Goal: Complete application form: Complete application form

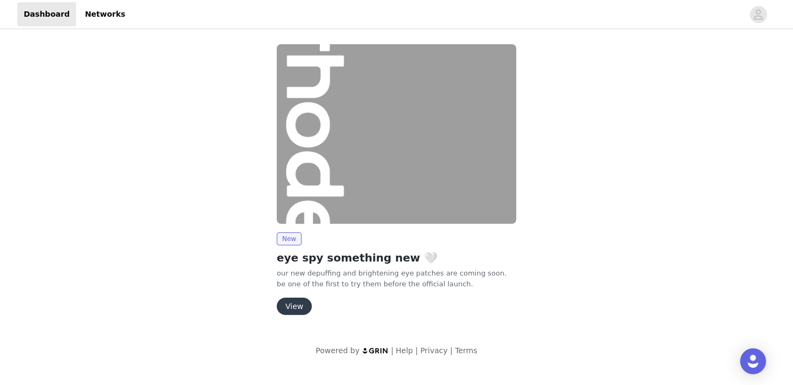
click at [307, 301] on button "View" at bounding box center [294, 306] width 35 height 17
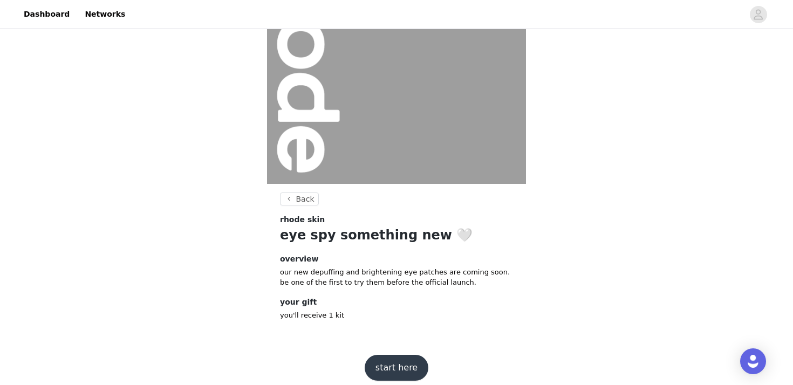
scroll to position [115, 0]
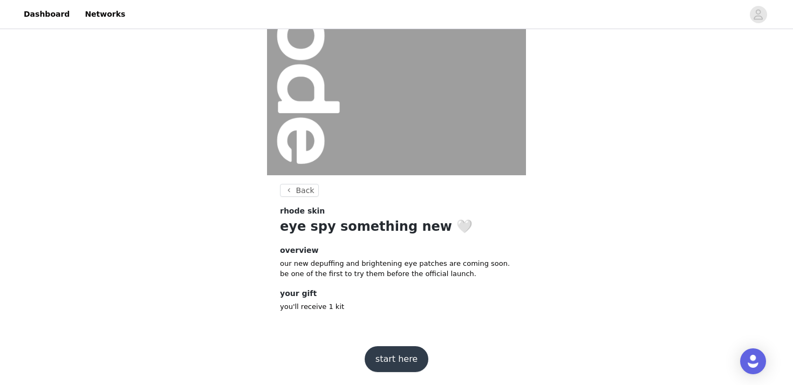
click at [377, 353] on button "start here" at bounding box center [397, 359] width 64 height 26
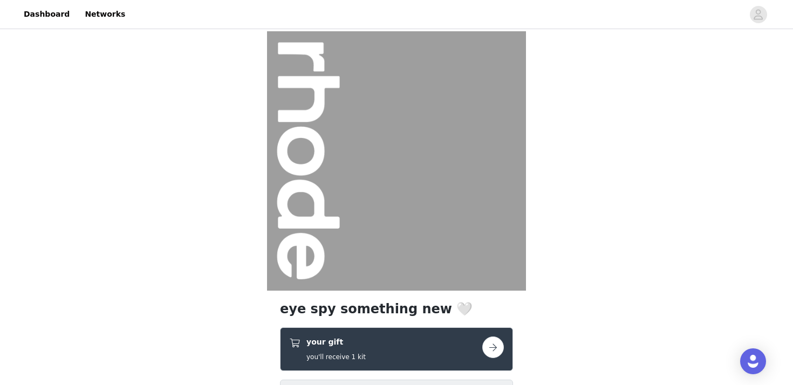
click at [377, 353] on div "your gift you'll receive 1 kit" at bounding box center [385, 349] width 193 height 25
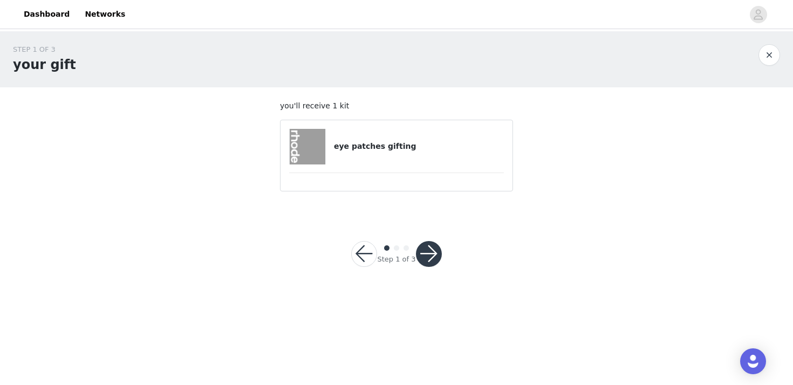
click at [366, 161] on div "eye patches gifting" at bounding box center [396, 147] width 215 height 36
click at [384, 141] on h4 "eye patches gifting" at bounding box center [419, 146] width 170 height 11
click at [426, 247] on button "button" at bounding box center [429, 254] width 26 height 26
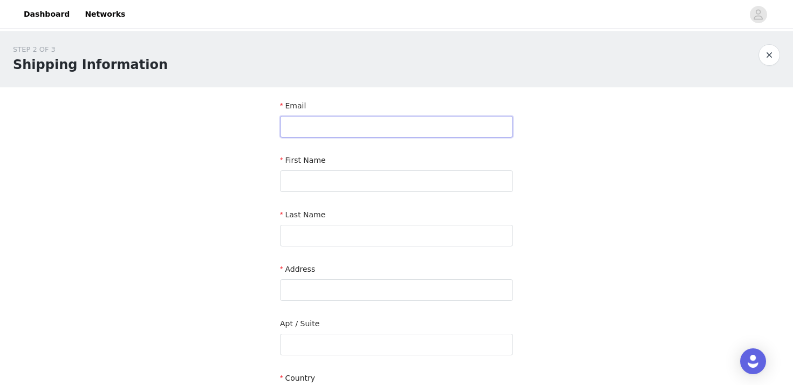
click at [317, 131] on input "text" at bounding box center [396, 127] width 233 height 22
type input "shaiann@underscoretalent.com"
type input "Shaiann"
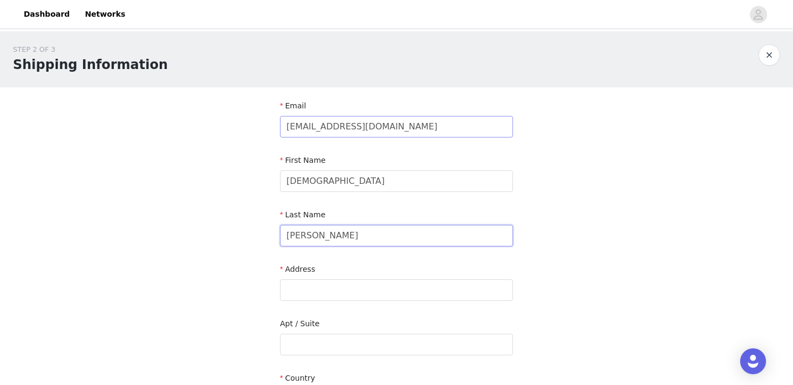
type input "Donaldson"
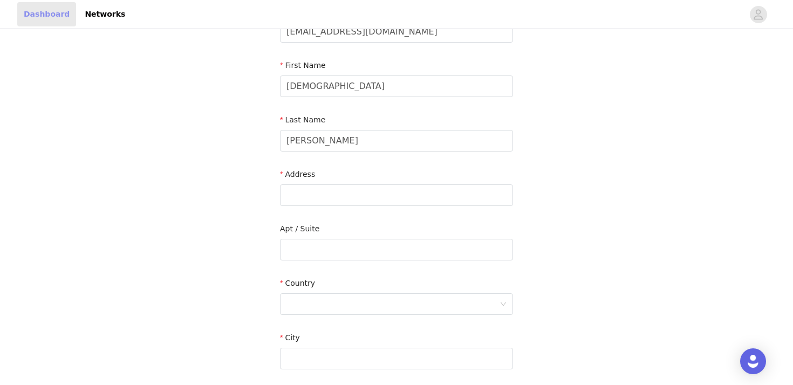
scroll to position [132, 0]
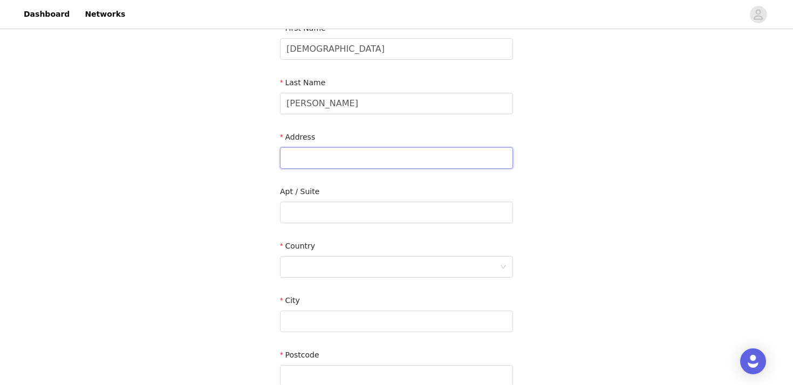
click at [300, 165] on input "text" at bounding box center [396, 158] width 233 height 22
paste input "12608 SW 47th St Miramar Fl 33027"
click at [362, 160] on input "12608 SW 47th St Miramar Fl 33027" at bounding box center [396, 158] width 233 height 22
type input "12608 SW 47th St"
click at [318, 276] on div at bounding box center [392, 267] width 213 height 20
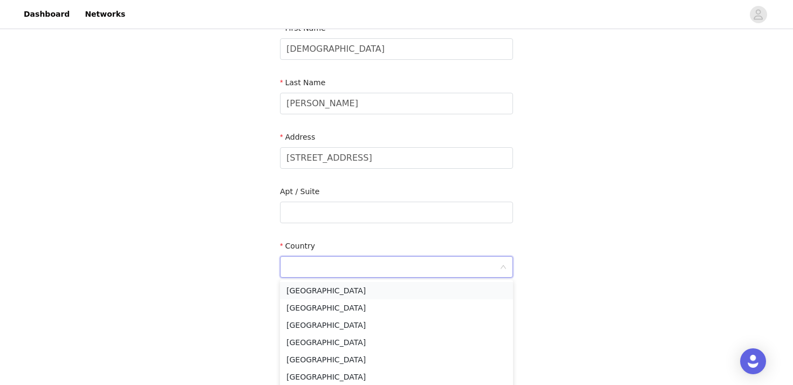
click at [317, 296] on li "[GEOGRAPHIC_DATA]" at bounding box center [396, 290] width 233 height 17
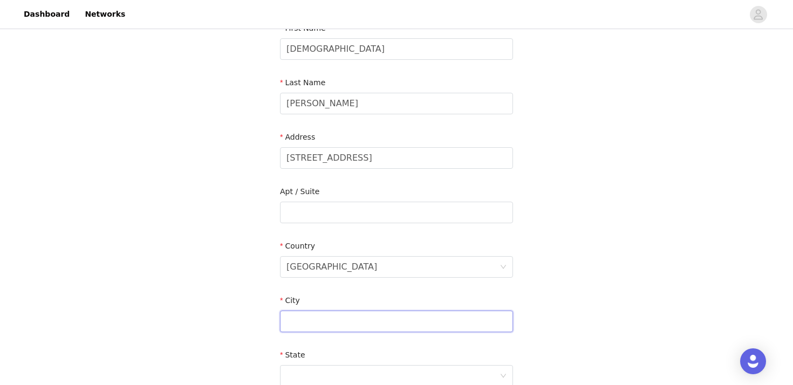
click at [318, 318] on input "text" at bounding box center [396, 322] width 233 height 22
paste input "Miramar Fl 33027"
click at [349, 321] on input "Miramar Fl 33027" at bounding box center [396, 322] width 233 height 22
click at [321, 320] on input "Miramar Fl 33027" at bounding box center [396, 322] width 233 height 22
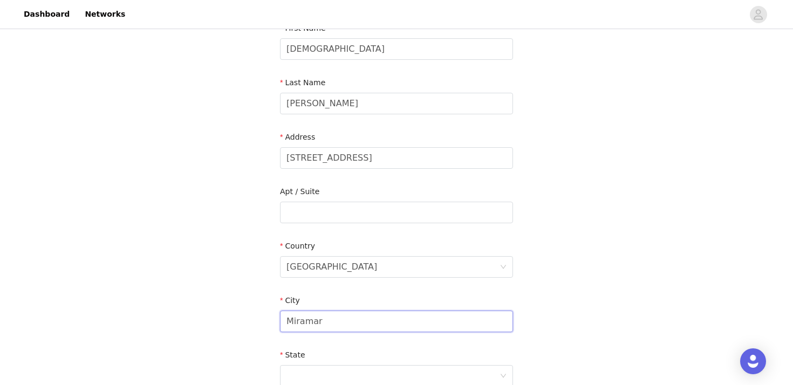
type input "Miramar"
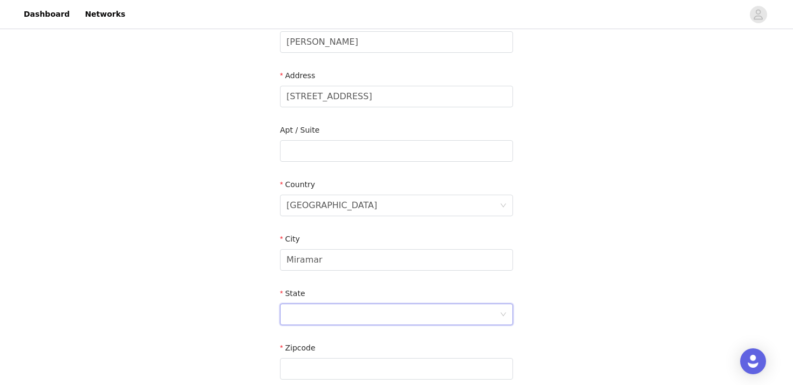
scroll to position [259, 0]
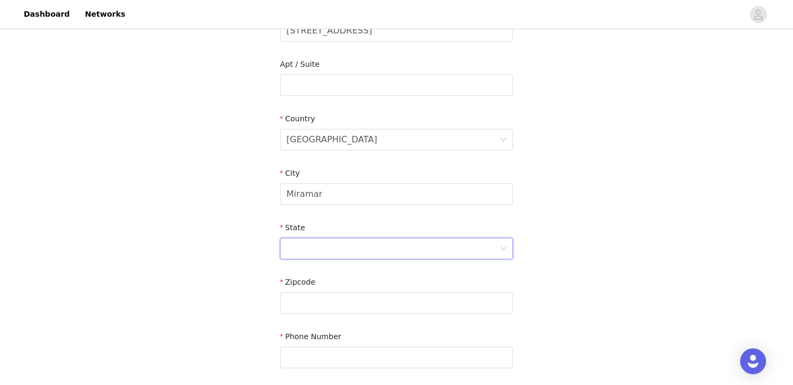
click at [330, 242] on div at bounding box center [392, 248] width 213 height 20
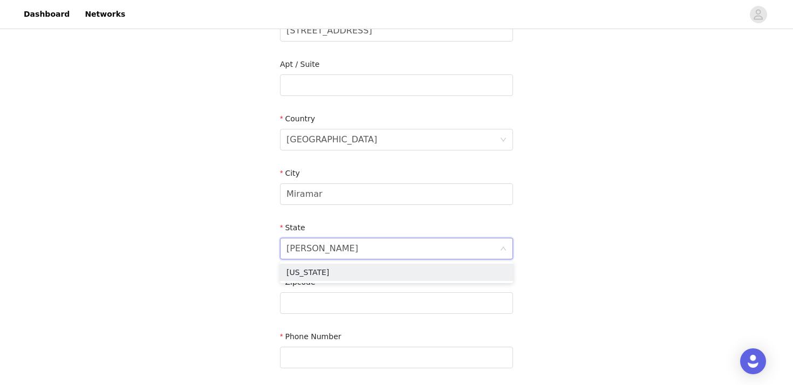
type input "flori"
click at [315, 271] on li "[US_STATE]" at bounding box center [396, 272] width 233 height 17
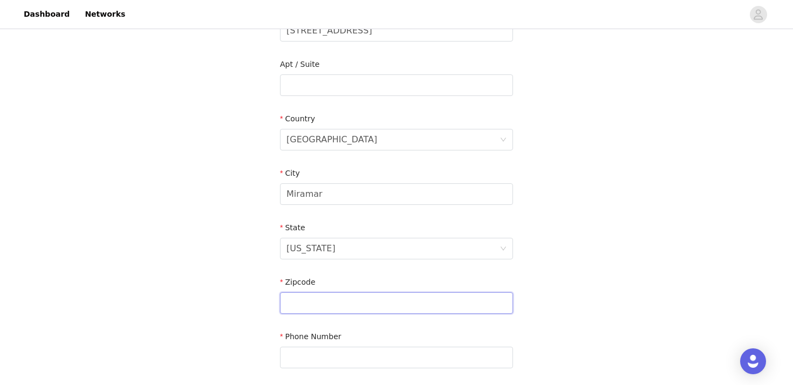
click at [317, 299] on input "text" at bounding box center [396, 303] width 233 height 22
paste input "33027"
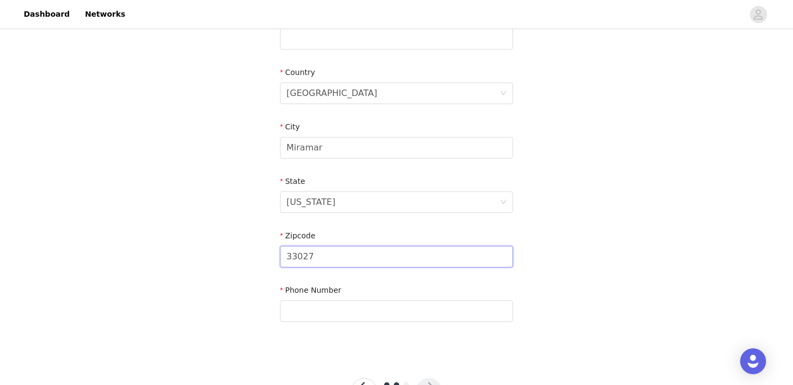
scroll to position [350, 0]
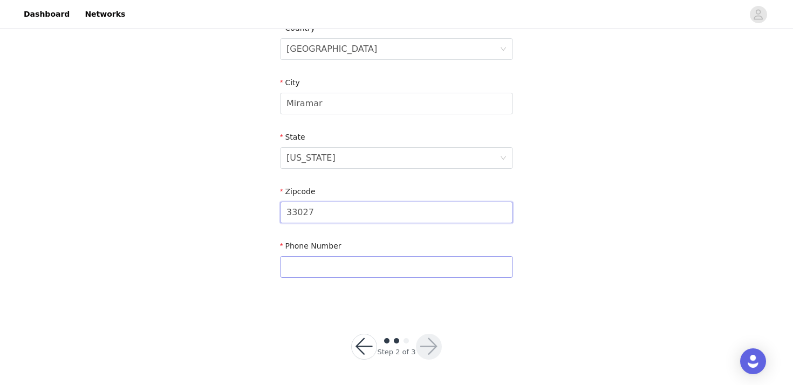
type input "33027"
click at [320, 265] on input "text" at bounding box center [396, 267] width 233 height 22
paste input "(954) 774-3238‬"
type input "(954) 774-3238‬"
click at [420, 335] on button "button" at bounding box center [429, 347] width 26 height 26
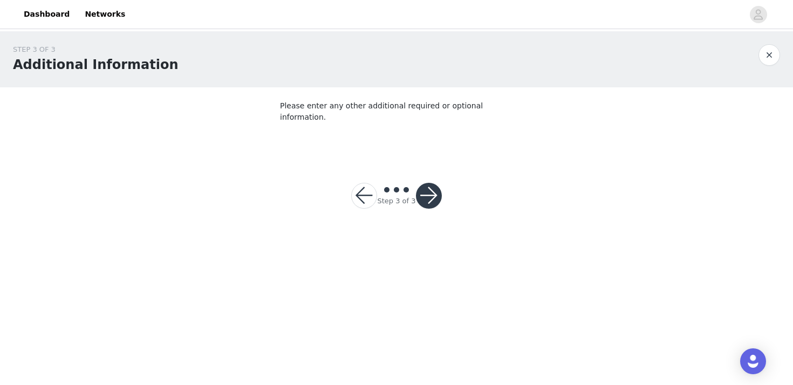
click at [431, 183] on button "button" at bounding box center [429, 196] width 26 height 26
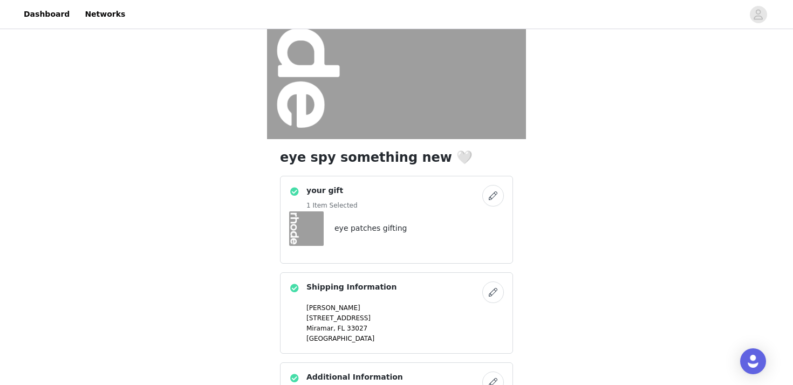
scroll to position [259, 0]
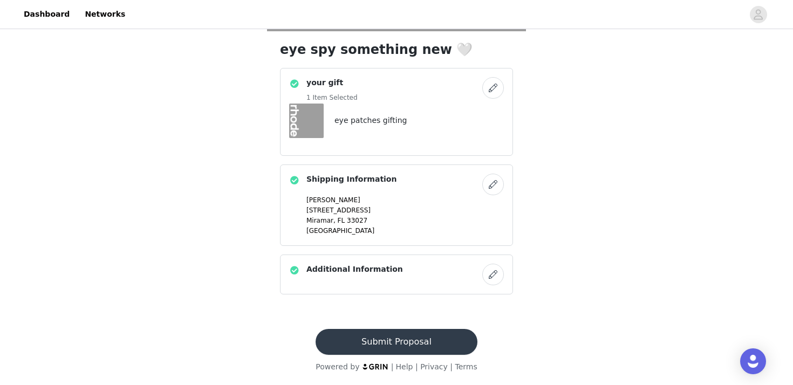
click at [421, 336] on button "Submit Proposal" at bounding box center [396, 342] width 161 height 26
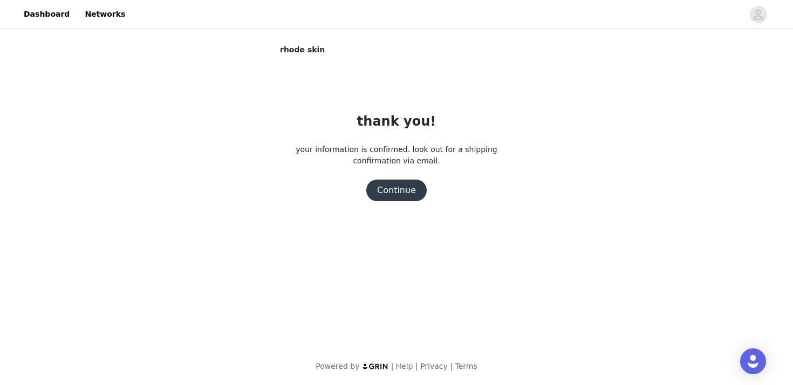
scroll to position [0, 0]
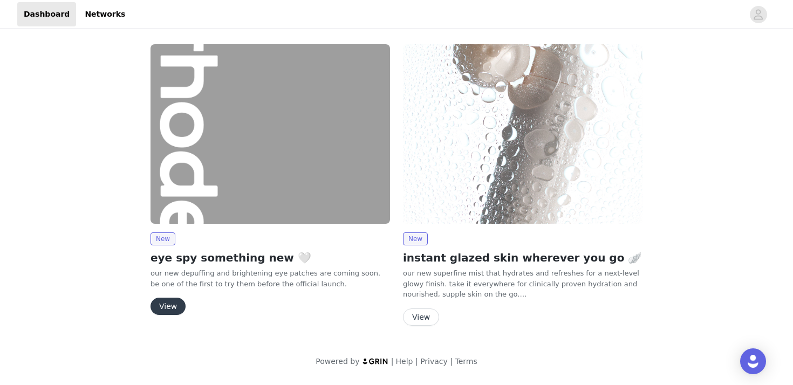
click at [414, 315] on button "View" at bounding box center [421, 316] width 36 height 17
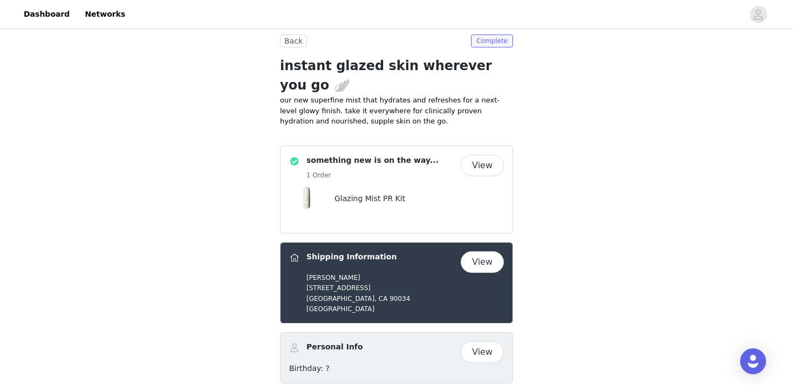
scroll to position [330, 0]
click at [470, 251] on button "View" at bounding box center [482, 262] width 43 height 22
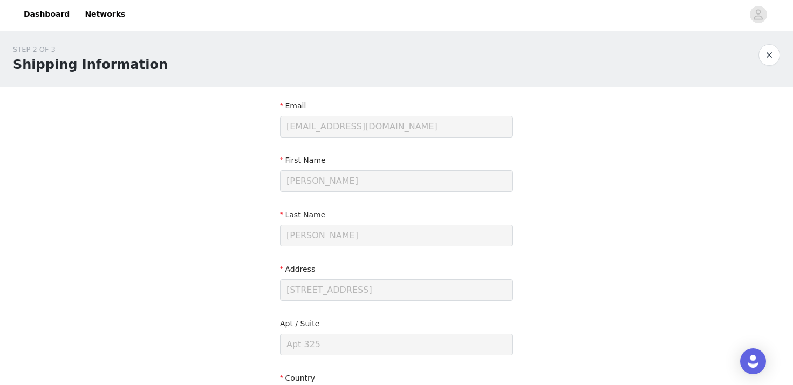
scroll to position [272, 0]
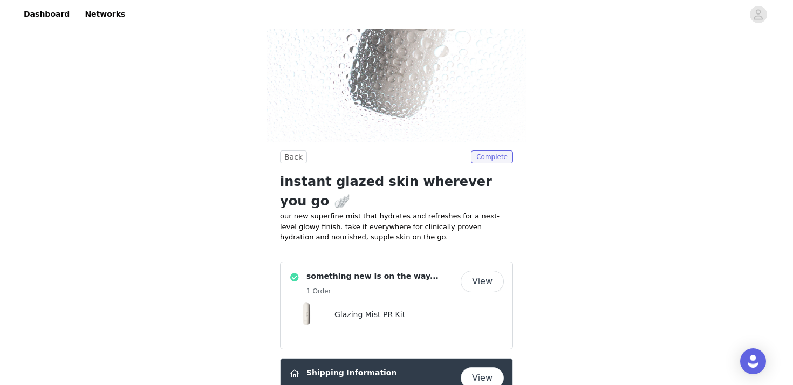
scroll to position [251, 0]
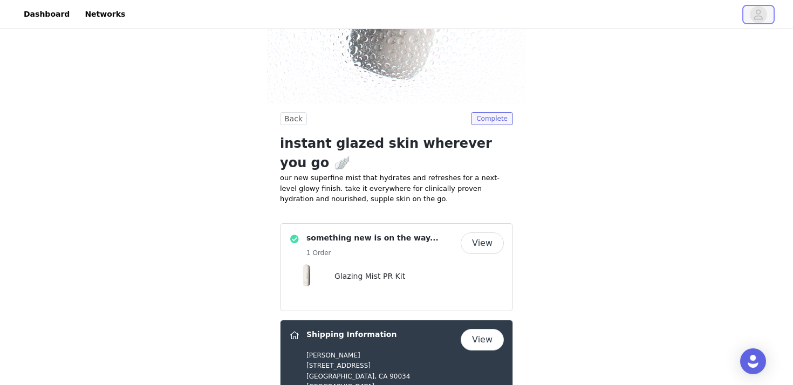
click at [750, 13] on span "button" at bounding box center [758, 14] width 17 height 17
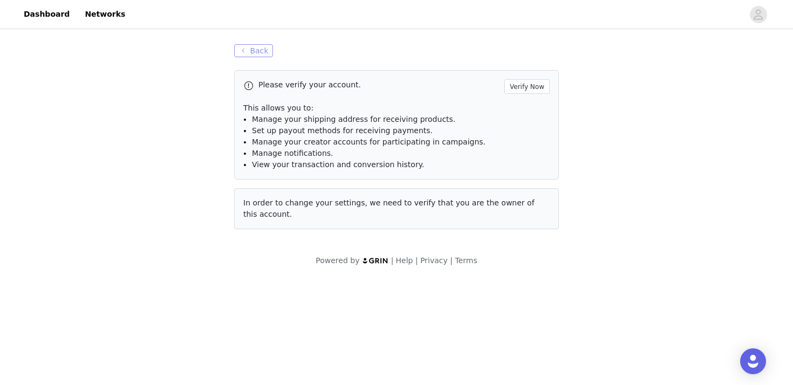
click at [271, 51] on button "Back" at bounding box center [253, 50] width 39 height 13
click at [257, 50] on button "Back" at bounding box center [253, 50] width 39 height 13
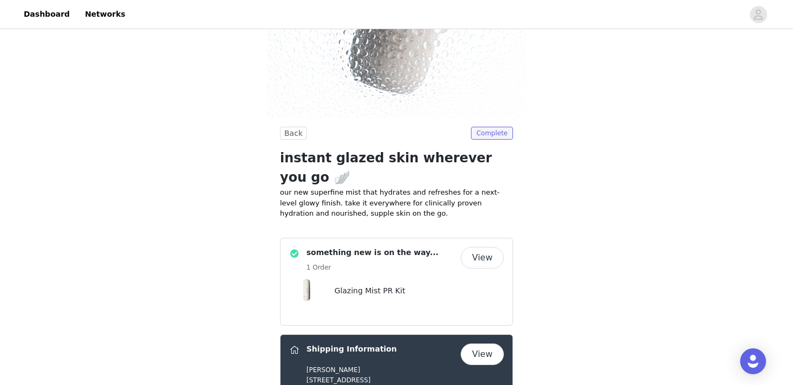
scroll to position [330, 0]
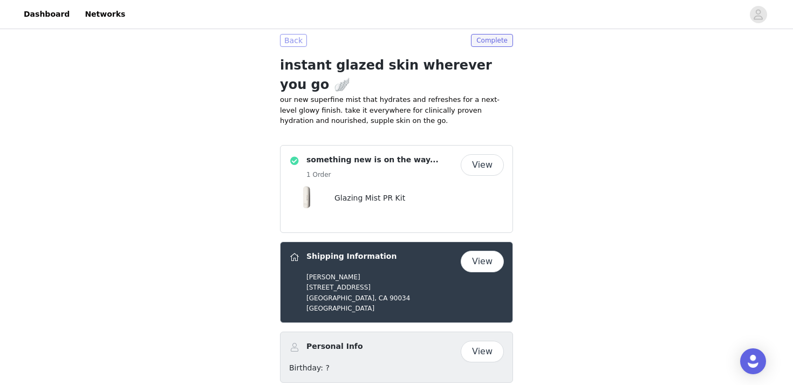
click at [300, 38] on button "Back" at bounding box center [293, 40] width 27 height 13
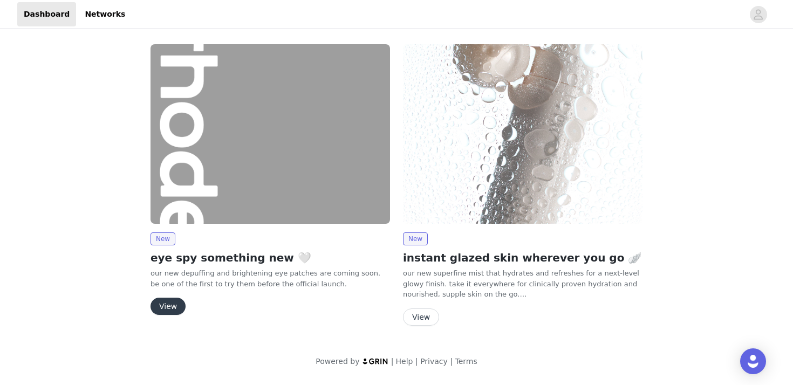
click at [255, 192] on img at bounding box center [269, 134] width 239 height 180
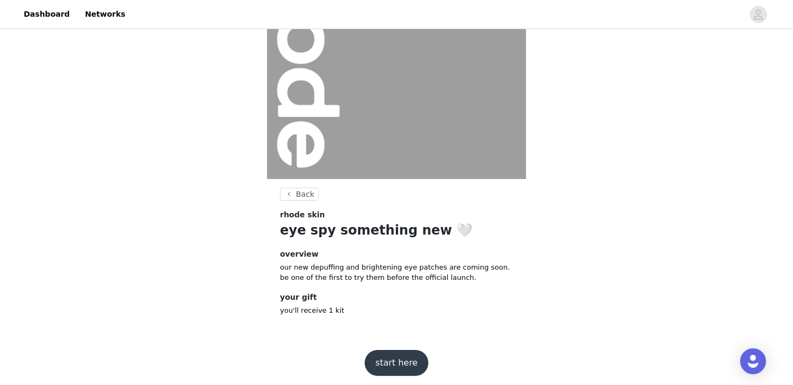
scroll to position [115, 0]
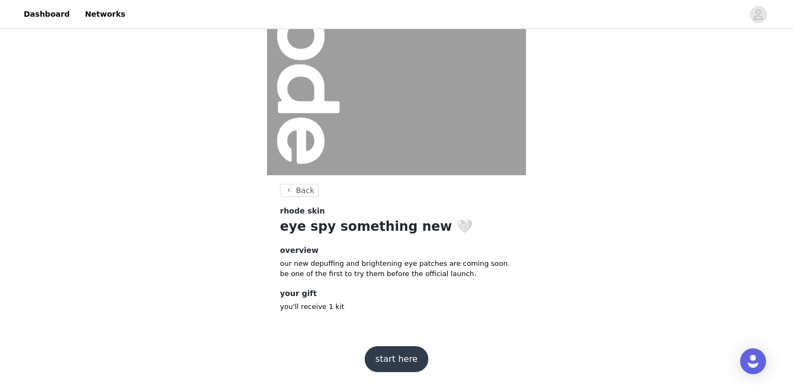
click at [394, 349] on button "start here" at bounding box center [397, 359] width 64 height 26
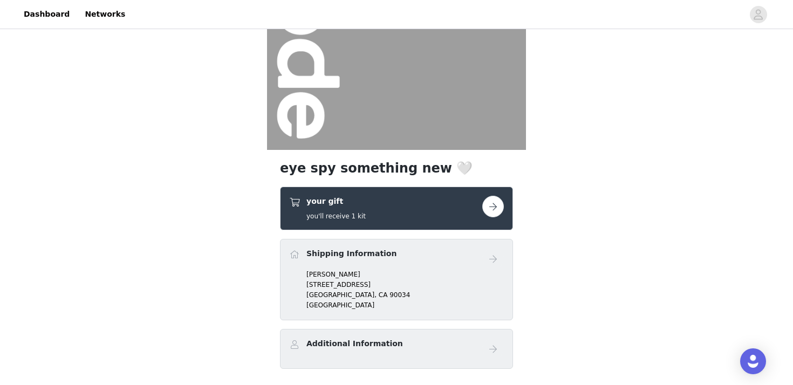
scroll to position [215, 0]
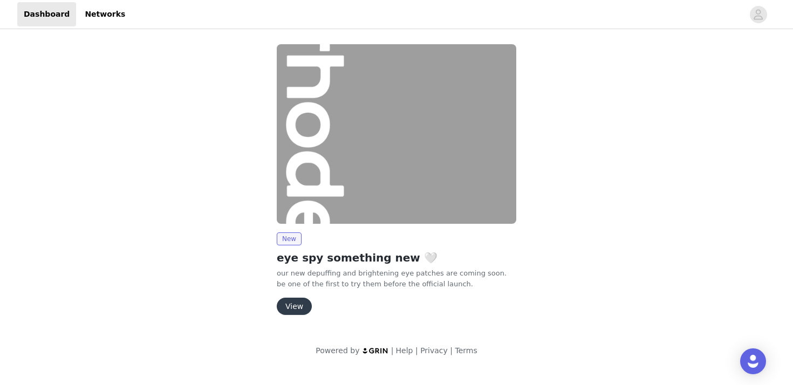
click at [295, 304] on button "View" at bounding box center [294, 306] width 35 height 17
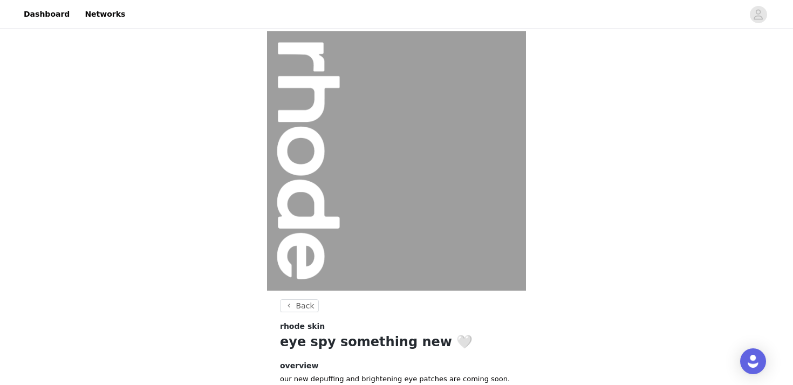
scroll to position [115, 0]
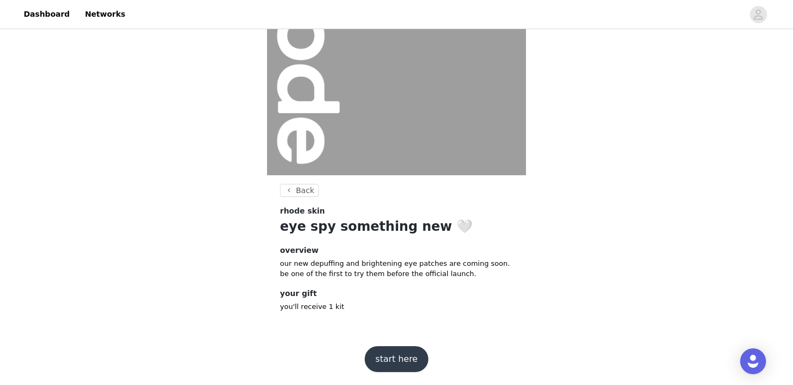
click at [382, 353] on button "start here" at bounding box center [397, 359] width 64 height 26
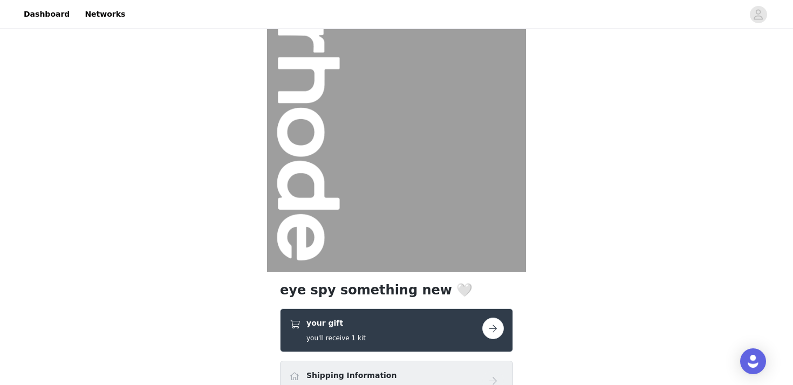
scroll to position [144, 0]
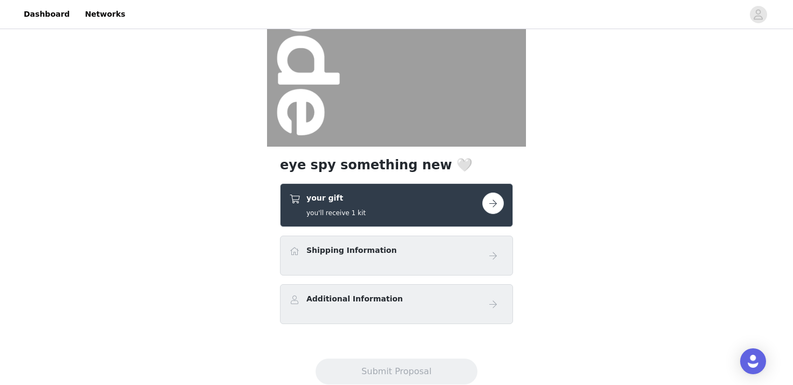
click at [353, 272] on div "Shipping Information" at bounding box center [396, 256] width 233 height 40
click at [357, 260] on div "Shipping Information" at bounding box center [396, 256] width 215 height 22
click at [493, 214] on button "button" at bounding box center [493, 204] width 22 height 22
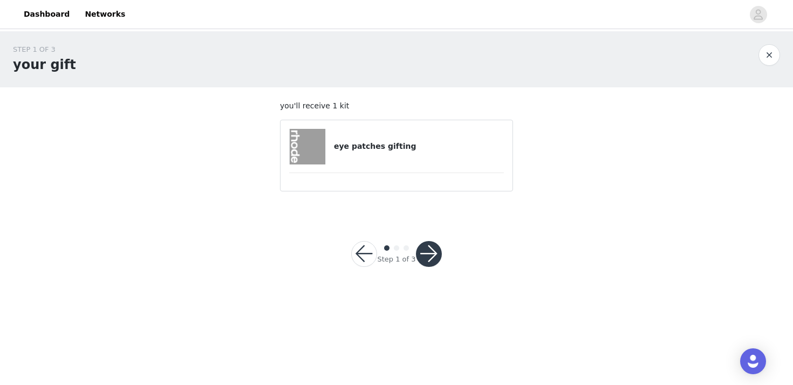
click at [414, 256] on div "Step 1 of 3" at bounding box center [396, 259] width 38 height 11
click at [423, 256] on button "button" at bounding box center [429, 254] width 26 height 26
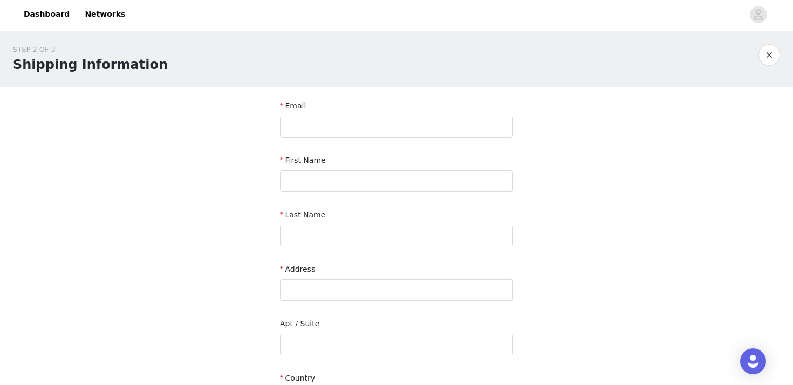
scroll to position [42, 0]
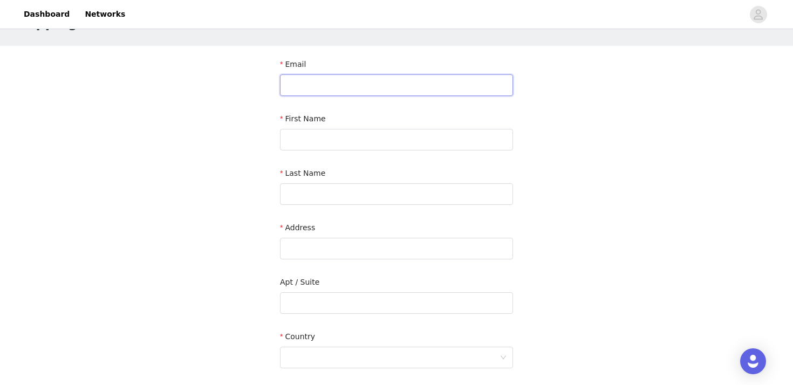
click at [414, 87] on input "text" at bounding box center [396, 85] width 233 height 22
type input "[PERSON_NAME][EMAIL_ADDRESS][DOMAIN_NAME]"
type input "[PERSON_NAME]"
type input "i"
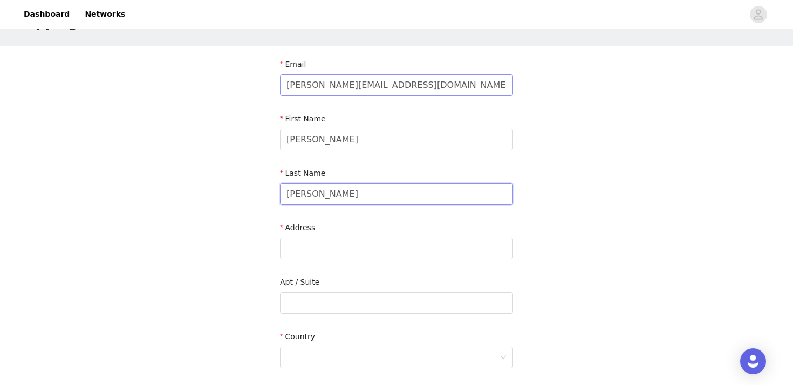
type input "[PERSON_NAME]"
paste input "[STREET_ADDRESS]"
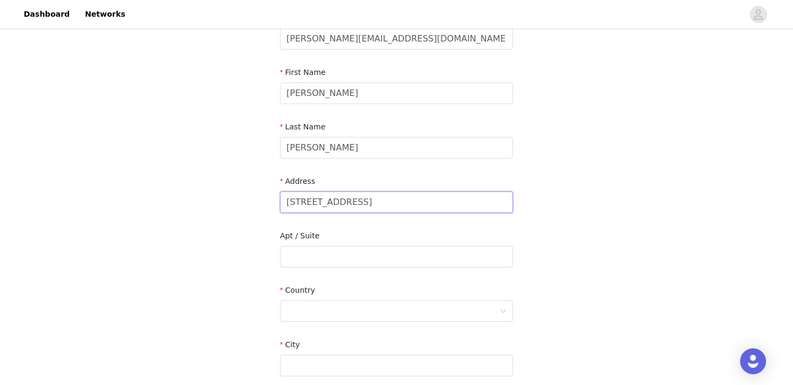
scroll to position [105, 0]
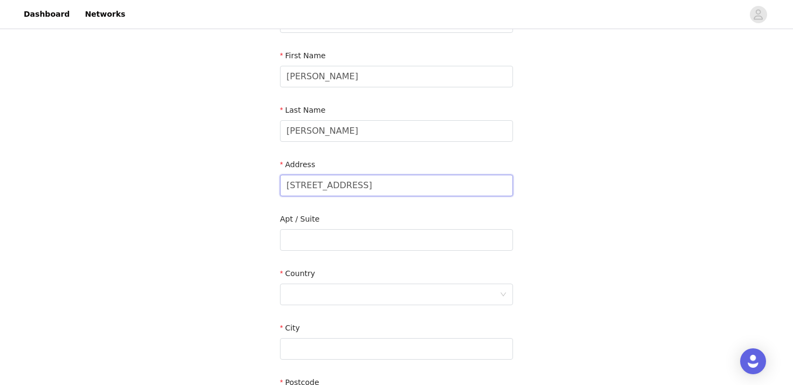
click at [365, 183] on input "[STREET_ADDRESS]" at bounding box center [396, 186] width 233 height 22
click at [364, 183] on input "[STREET_ADDRESS]" at bounding box center [396, 186] width 233 height 22
click at [363, 183] on input "[STREET_ADDRESS]" at bounding box center [396, 186] width 233 height 22
type input "[STREET_ADDRESS]"
paste input "MER3207, [GEOGRAPHIC_DATA]"
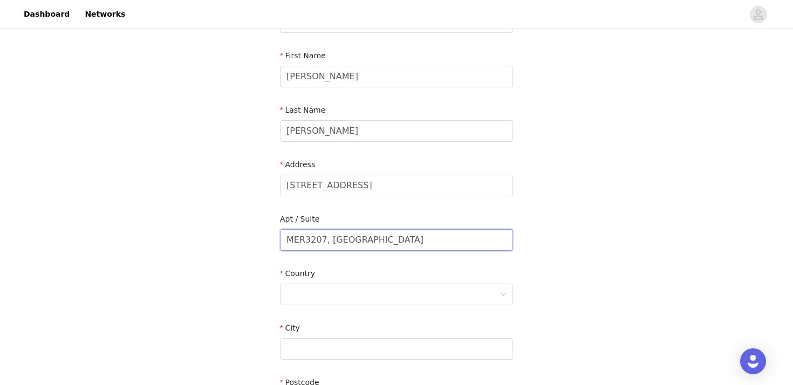
click at [378, 244] on input "MER3207, [GEOGRAPHIC_DATA]" at bounding box center [396, 240] width 233 height 22
click at [331, 239] on input "MER3207, [GEOGRAPHIC_DATA]" at bounding box center [396, 240] width 233 height 22
click at [331, 239] on input "MER320" at bounding box center [396, 240] width 233 height 22
click at [332, 239] on input "MER3207, [GEOGRAPHIC_DATA]" at bounding box center [396, 240] width 233 height 22
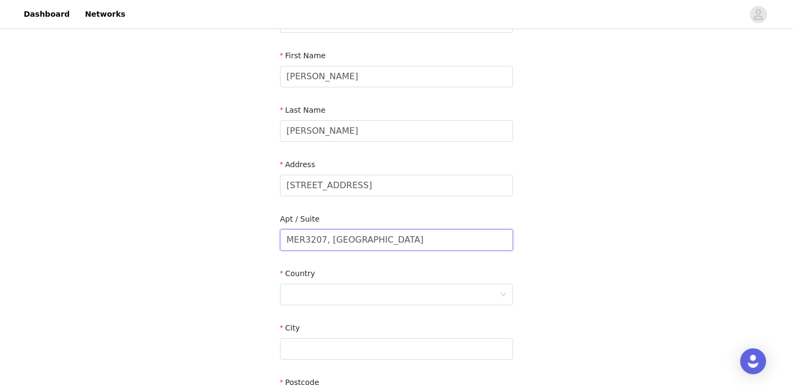
drag, startPoint x: 332, startPoint y: 239, endPoint x: 450, endPoint y: 239, distance: 118.1
click at [450, 239] on input "MER3207, [GEOGRAPHIC_DATA]" at bounding box center [396, 240] width 233 height 22
click at [450, 239] on input "MER320" at bounding box center [396, 240] width 233 height 22
type input "MER3207"
click at [390, 297] on div at bounding box center [392, 294] width 213 height 20
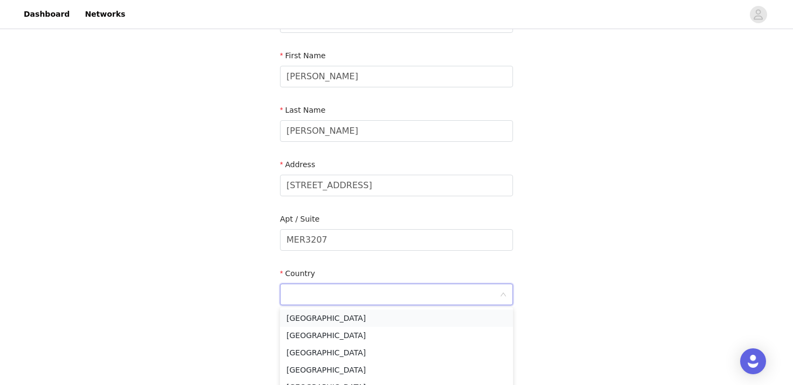
click at [382, 319] on li "[GEOGRAPHIC_DATA]" at bounding box center [396, 318] width 233 height 17
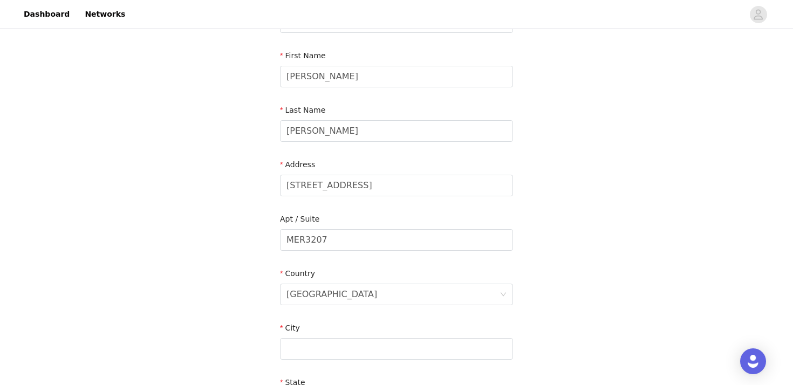
scroll to position [196, 0]
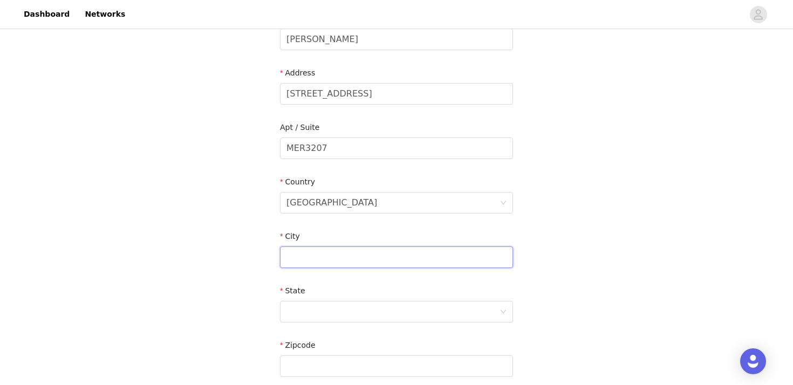
click at [360, 264] on input "text" at bounding box center [396, 257] width 233 height 22
paste input "[GEOGRAPHIC_DATA], [GEOGRAPHIC_DATA], 33122"
click at [346, 258] on input "[GEOGRAPHIC_DATA], [GEOGRAPHIC_DATA], 33122" at bounding box center [396, 257] width 233 height 22
click at [314, 257] on input "[GEOGRAPHIC_DATA], [GEOGRAPHIC_DATA], 33122" at bounding box center [396, 257] width 233 height 22
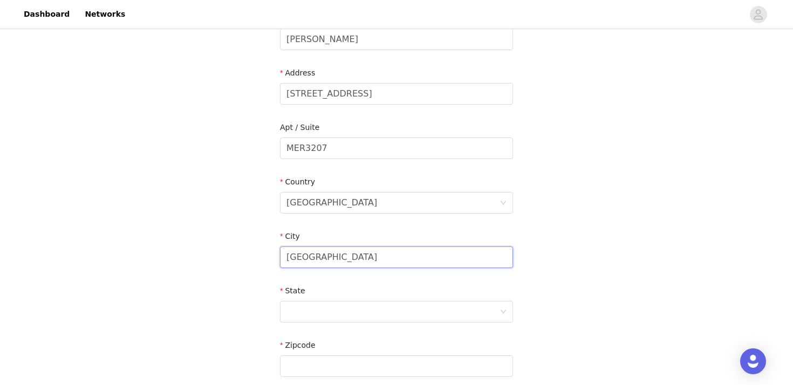
type input "[GEOGRAPHIC_DATA]"
click at [308, 310] on div at bounding box center [392, 311] width 213 height 20
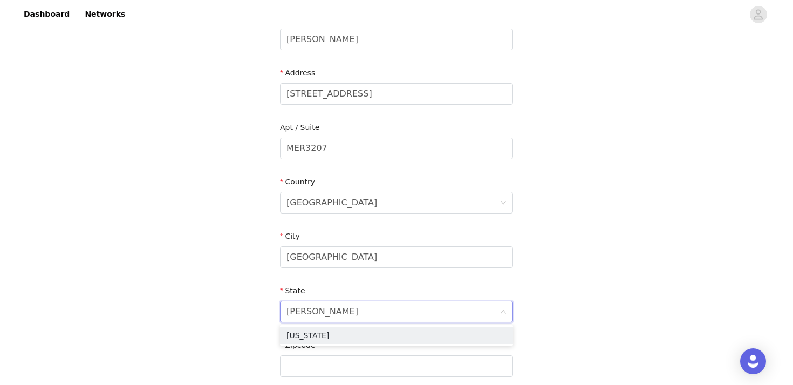
type input "flori"
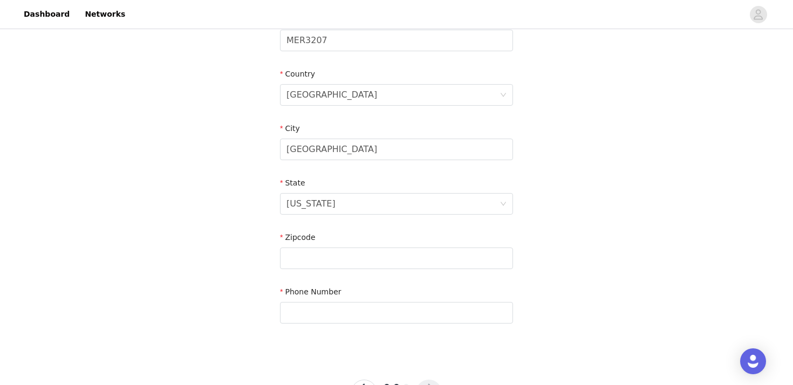
scroll to position [325, 0]
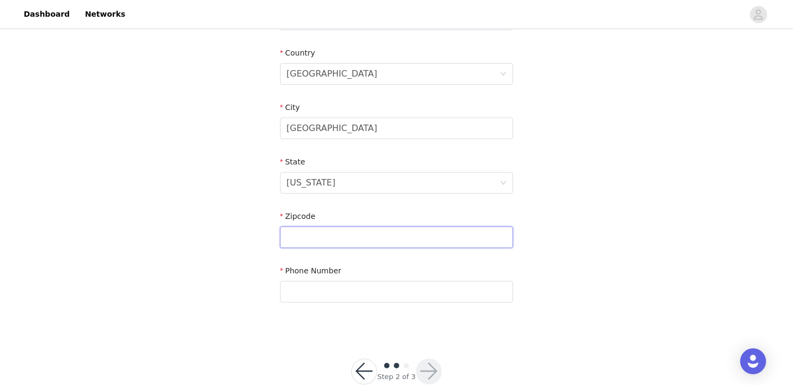
click at [324, 235] on input "text" at bounding box center [396, 238] width 233 height 22
paste input "33122"
paste input "[PHONE_NUMBER]‬"
type input "33122"
click at [401, 287] on input "text" at bounding box center [396, 292] width 233 height 22
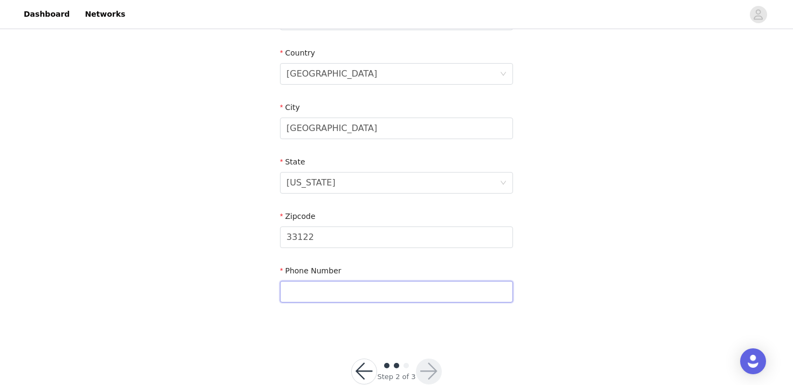
paste input "[PHONE_NUMBER]‬"
type input "[PHONE_NUMBER]‬"
click at [422, 378] on button "button" at bounding box center [429, 372] width 26 height 26
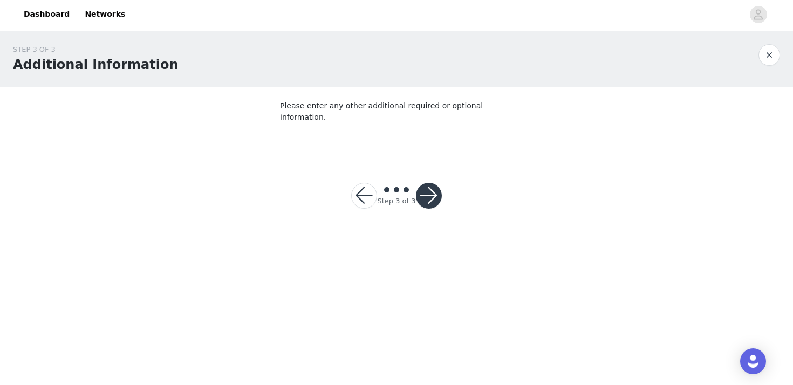
click at [429, 183] on button "button" at bounding box center [429, 196] width 26 height 26
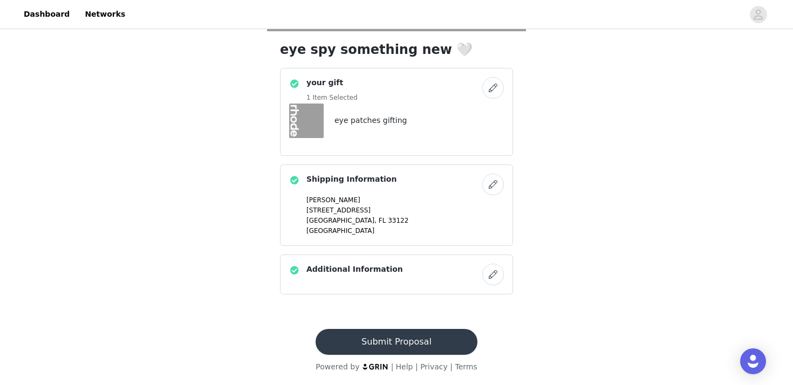
click at [360, 335] on button "Submit Proposal" at bounding box center [396, 342] width 161 height 26
